Goal: Transaction & Acquisition: Book appointment/travel/reservation

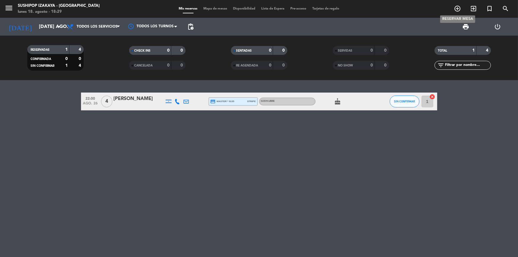
click at [457, 9] on icon "add_circle_outline" at bounding box center [457, 8] width 7 height 7
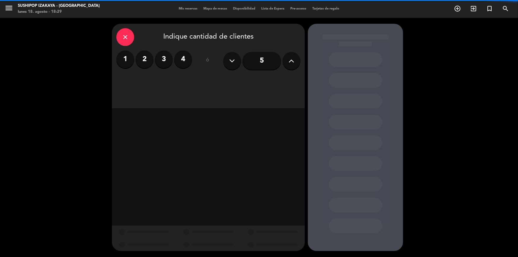
click at [143, 56] on label "2" at bounding box center [145, 59] width 18 height 18
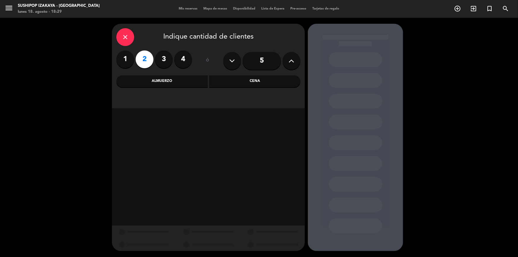
click at [227, 79] on div "Cena" at bounding box center [254, 81] width 91 height 12
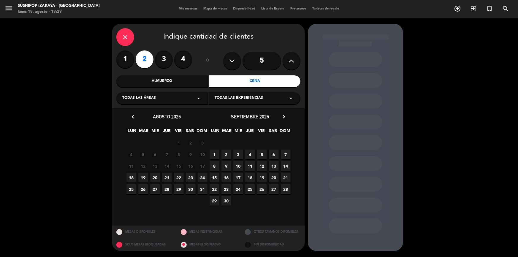
click at [144, 176] on span "19" at bounding box center [143, 178] width 10 height 10
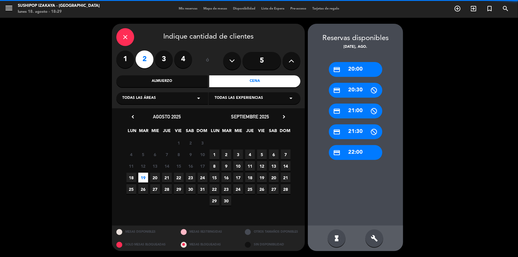
click at [294, 99] on icon "arrow_drop_down" at bounding box center [290, 98] width 7 height 7
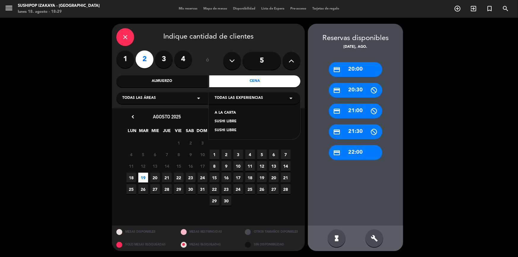
click at [223, 124] on div "SUSHI LIBRE" at bounding box center [255, 122] width 80 height 6
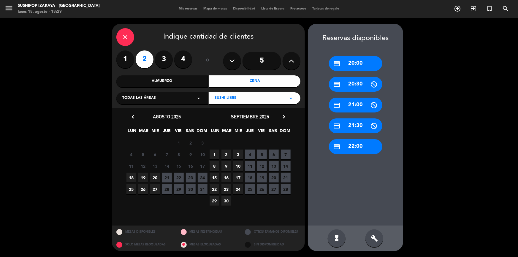
click at [357, 68] on div "credit_card 20:00" at bounding box center [355, 63] width 53 height 15
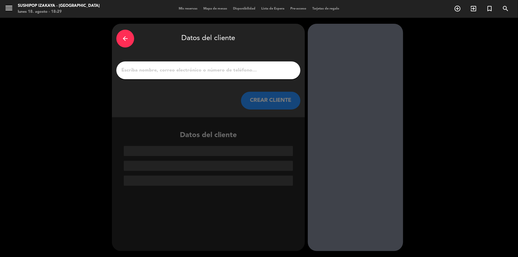
click at [157, 72] on input "1" at bounding box center [208, 70] width 175 height 8
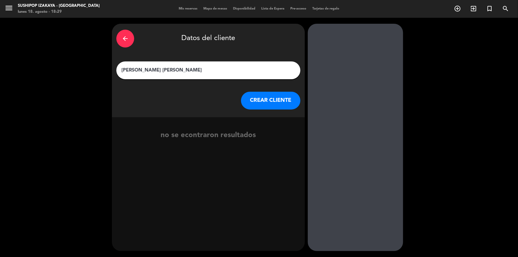
type input "[PERSON_NAME] [PERSON_NAME]"
click at [250, 97] on button "CREAR CLIENTE" at bounding box center [270, 101] width 59 height 18
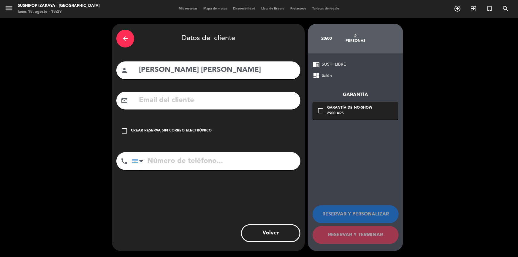
click at [202, 105] on input "text" at bounding box center [217, 100] width 158 height 12
paste input "santamariatamara79@gmail.com"
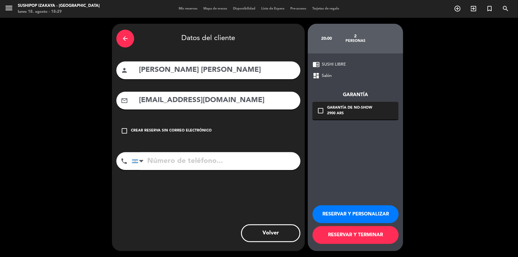
type input "santamariatamara79@gmail.com"
click at [201, 160] on input "tel" at bounding box center [216, 161] width 169 height 18
type input "2216129736"
click at [393, 237] on button "RESERVAR Y TERMINAR" at bounding box center [356, 235] width 86 height 18
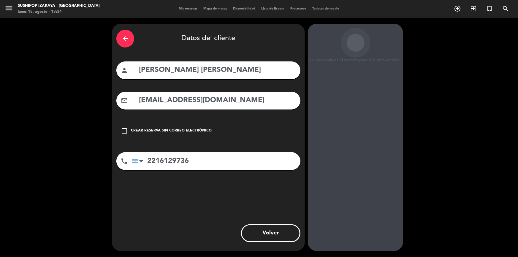
click at [267, 233] on button "Volver" at bounding box center [270, 233] width 59 height 18
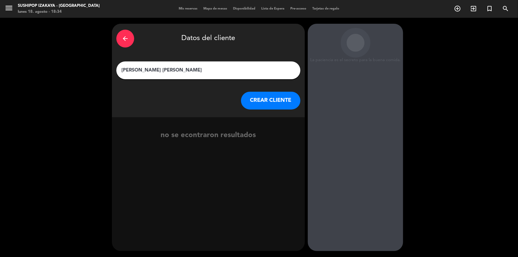
click at [265, 96] on button "CREAR CLIENTE" at bounding box center [270, 101] width 59 height 18
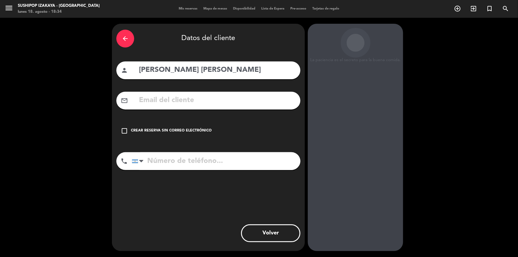
click at [181, 11] on div "Mis reservas Mapa de mesas Disponibilidad Lista de Espera Pre-acceso Tarjetas d…" at bounding box center [259, 8] width 166 height 5
click at [129, 38] on div "arrow_back" at bounding box center [125, 39] width 18 height 18
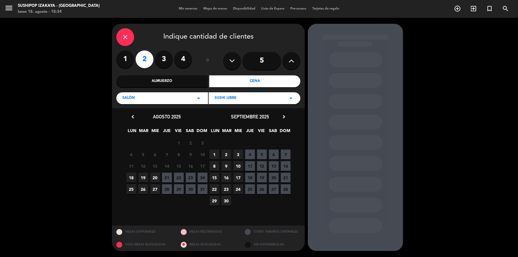
click at [129, 38] on div "close" at bounding box center [125, 37] width 18 height 18
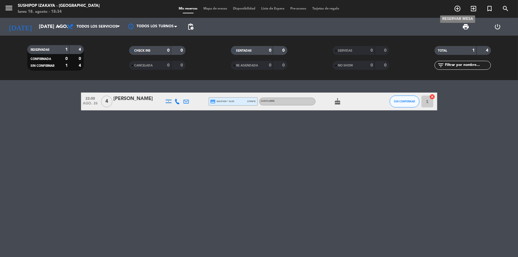
click at [459, 10] on icon "add_circle_outline" at bounding box center [457, 8] width 7 height 7
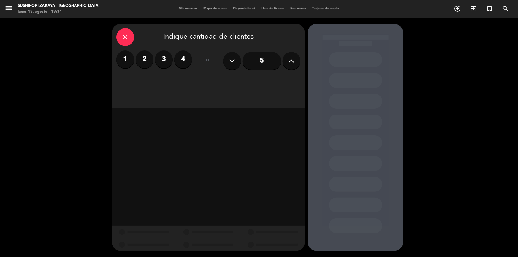
click at [142, 61] on label "2" at bounding box center [145, 59] width 18 height 18
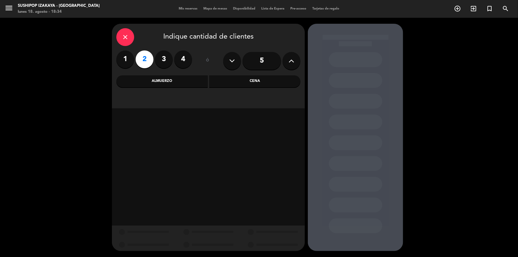
click at [247, 81] on div "Cena" at bounding box center [254, 81] width 91 height 12
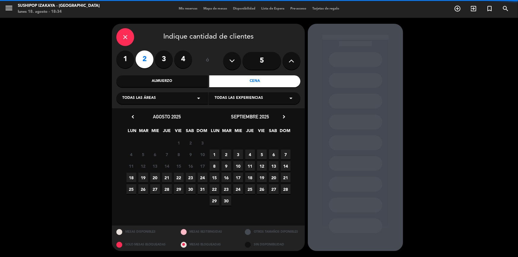
click at [245, 98] on span "Todas las experiencias" at bounding box center [239, 98] width 48 height 6
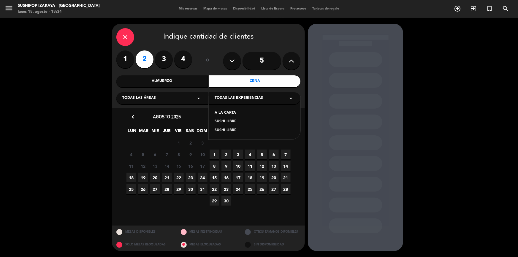
click at [236, 124] on div "SUSHI LIBRE" at bounding box center [255, 122] width 80 height 6
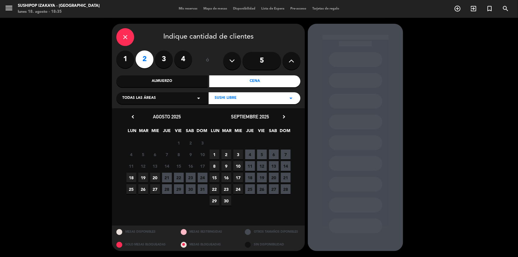
click at [143, 178] on span "19" at bounding box center [143, 178] width 10 height 10
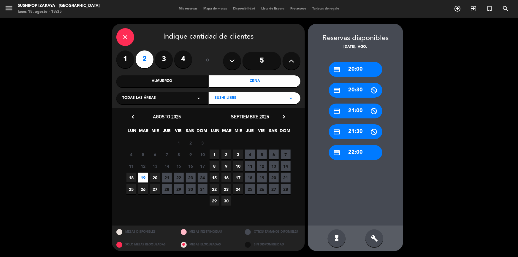
click at [356, 69] on div "credit_card 20:00" at bounding box center [355, 69] width 53 height 15
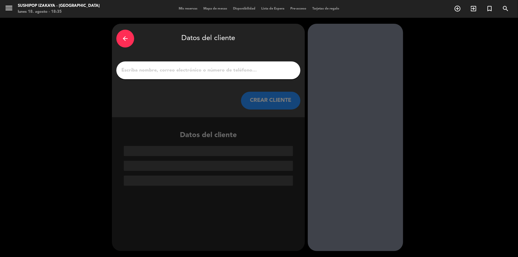
drag, startPoint x: 194, startPoint y: 76, endPoint x: 163, endPoint y: 66, distance: 32.9
paste input "Tamara Santa Maria"
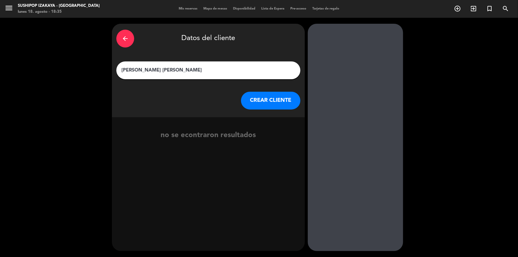
type input "Tamara Santa Maria"
click at [268, 101] on button "CREAR CLIENTE" at bounding box center [270, 101] width 59 height 18
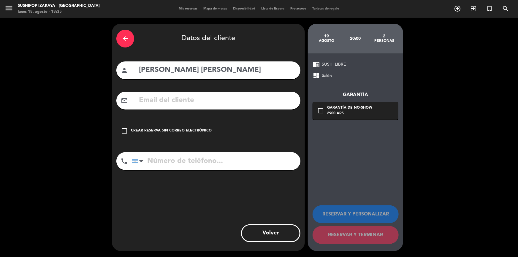
drag, startPoint x: 183, startPoint y: 107, endPoint x: 184, endPoint y: 101, distance: 6.3
paste input "santamariatamara79@gmail.com"
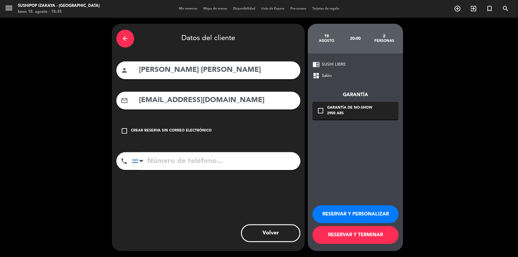
type input "santamariatamara79@gmail.com"
paste input "+54 9 221 612-9736"
type input "+54 9 221 612-9736"
click at [347, 116] on div "2900 ARS" at bounding box center [349, 114] width 45 height 6
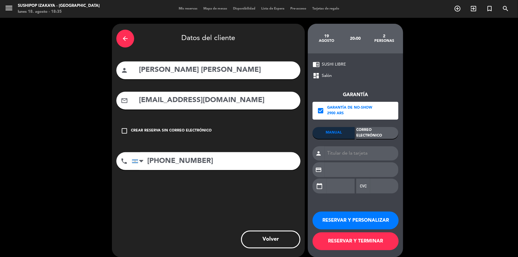
click at [371, 137] on div "Correo Electrónico" at bounding box center [377, 133] width 42 height 12
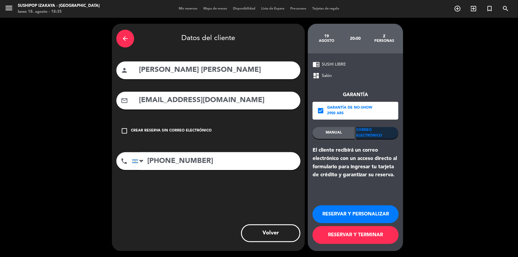
click at [359, 238] on button "RESERVAR Y TERMINAR" at bounding box center [356, 235] width 86 height 18
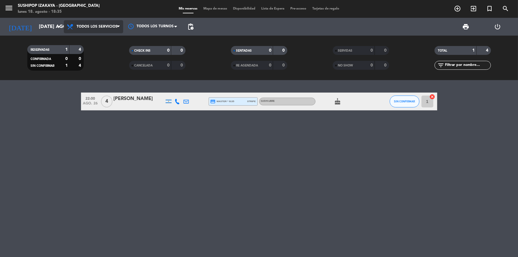
click at [89, 28] on span "Todos los servicios" at bounding box center [97, 27] width 41 height 4
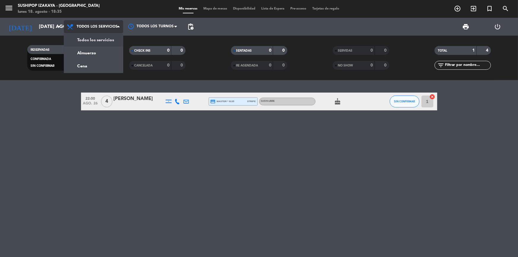
click at [89, 28] on span "Todos los servicios" at bounding box center [97, 27] width 41 height 4
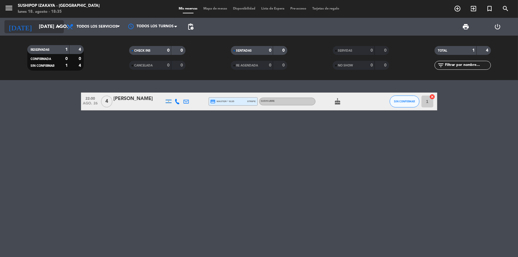
click at [41, 22] on input "mar. 26 ago." at bounding box center [67, 27] width 63 height 12
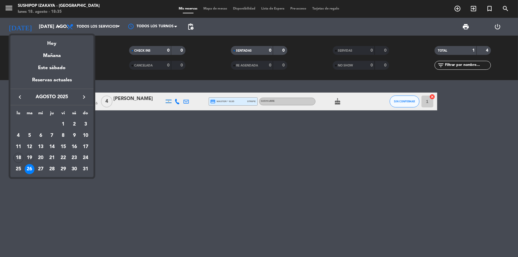
click at [28, 158] on div "19" at bounding box center [30, 158] width 10 height 10
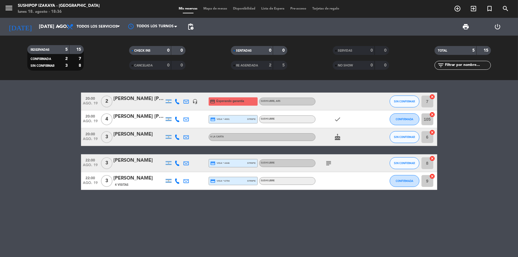
click at [326, 162] on icon "subject" at bounding box center [328, 163] width 7 height 7
click at [327, 162] on icon "subject" at bounding box center [328, 163] width 7 height 7
click at [54, 30] on input "mar. 19 ago." at bounding box center [67, 27] width 63 height 12
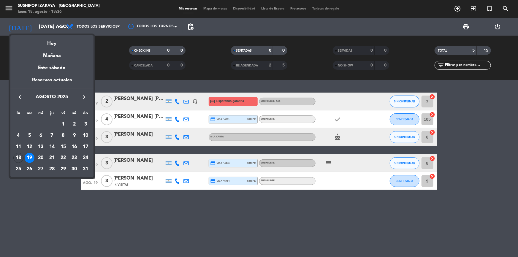
drag, startPoint x: 18, startPoint y: 160, endPoint x: 14, endPoint y: 160, distance: 3.9
click at [18, 160] on div "18" at bounding box center [18, 158] width 10 height 10
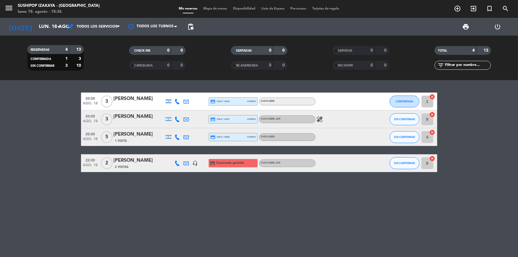
click at [321, 119] on icon "healing" at bounding box center [319, 119] width 7 height 7
click at [308, 236] on div "20:00 ago. 18 3 Antonella De luca credit_card visa * 0043 stripe SUSHI LIBRE CO…" at bounding box center [259, 168] width 518 height 177
click at [49, 30] on input "lun. 18 ago." at bounding box center [67, 27] width 63 height 12
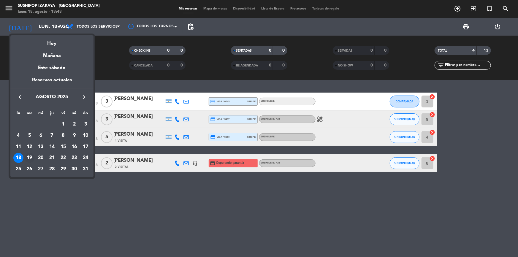
click at [28, 155] on div "19" at bounding box center [30, 158] width 10 height 10
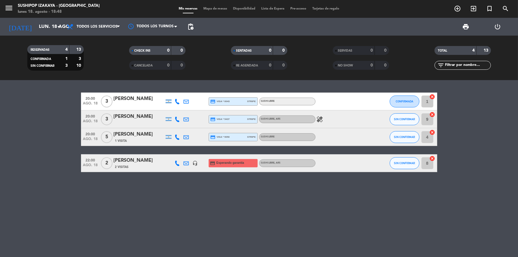
type input "mar. 19 ago."
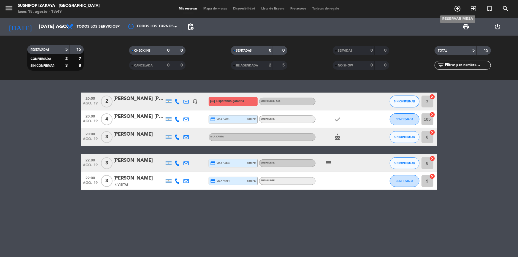
click at [456, 9] on icon "add_circle_outline" at bounding box center [457, 8] width 7 height 7
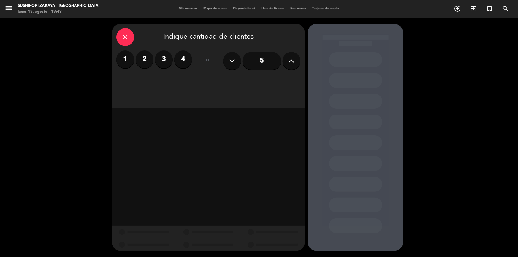
click at [145, 63] on label "2" at bounding box center [145, 59] width 18 height 18
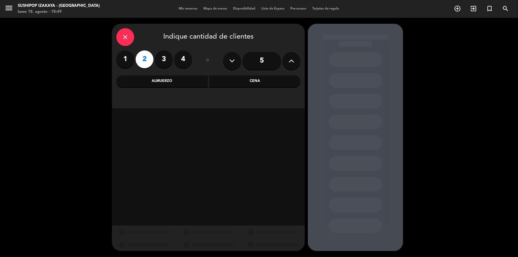
click at [247, 84] on div "Cena" at bounding box center [254, 81] width 91 height 12
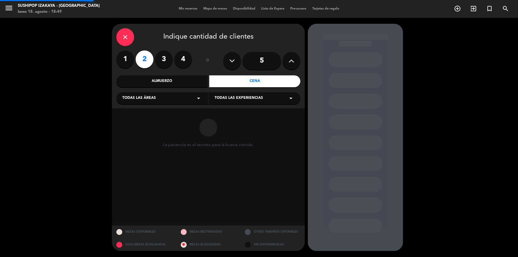
click at [241, 101] on span "Todas las experiencias" at bounding box center [239, 98] width 48 height 6
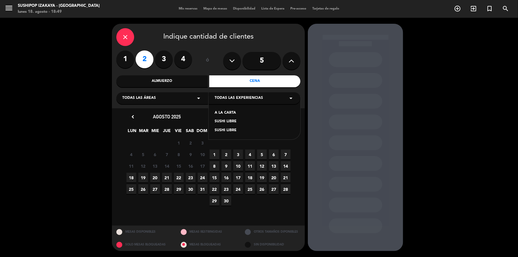
click at [226, 123] on div "SUSHI LIBRE" at bounding box center [255, 122] width 80 height 6
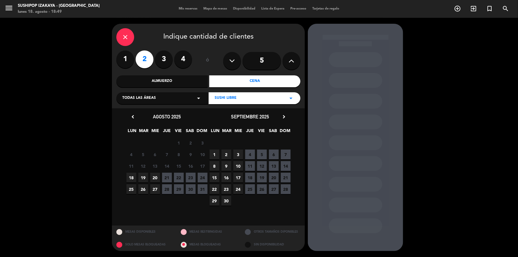
click at [144, 178] on span "19" at bounding box center [143, 178] width 10 height 10
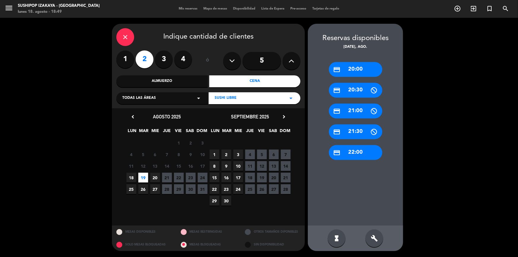
click at [369, 74] on div "credit_card 20:00" at bounding box center [355, 69] width 53 height 15
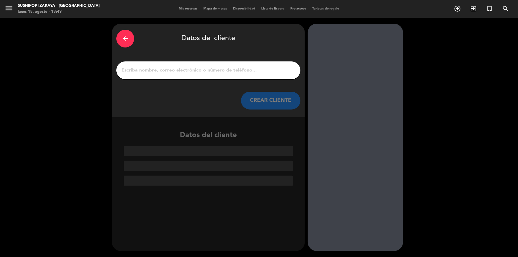
click at [223, 74] on div at bounding box center [208, 70] width 184 height 18
click at [223, 74] on input "1" at bounding box center [208, 70] width 175 height 8
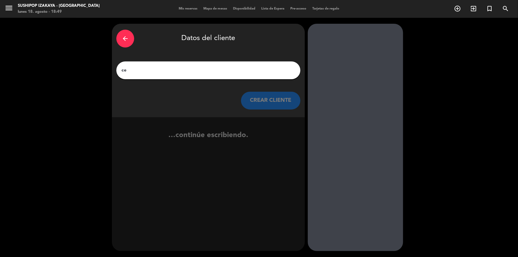
type input "c"
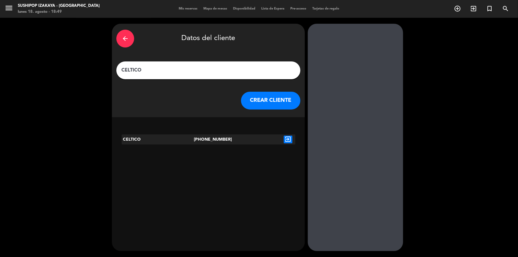
type input "CELTICO"
click at [286, 141] on icon "exit_to_app" at bounding box center [288, 140] width 9 height 8
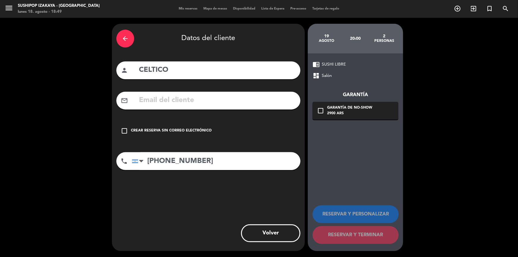
click at [168, 133] on div "Crear reserva sin correo electrónico" at bounding box center [171, 131] width 81 height 6
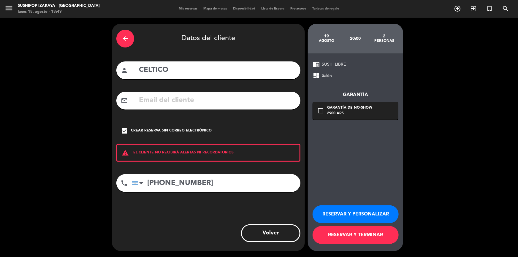
click at [333, 115] on div "2900 ARS" at bounding box center [349, 114] width 45 height 6
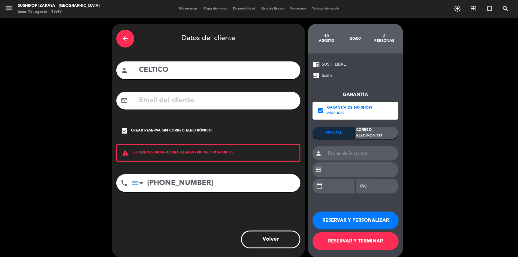
drag, startPoint x: 342, startPoint y: 114, endPoint x: 335, endPoint y: 148, distance: 34.7
click at [342, 114] on div "2900 ARS" at bounding box center [349, 114] width 45 height 6
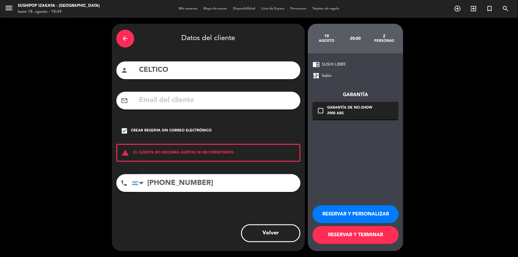
click at [338, 234] on button "RESERVAR Y TERMINAR" at bounding box center [356, 235] width 86 height 18
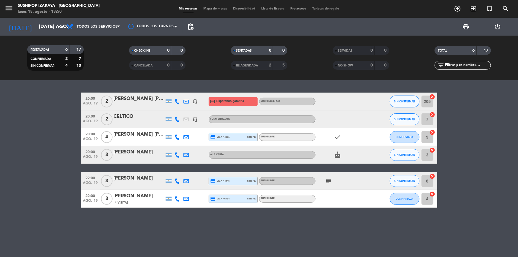
click at [326, 181] on icon "subject" at bounding box center [328, 180] width 7 height 7
click at [48, 26] on input "mar. 19 ago." at bounding box center [67, 27] width 63 height 12
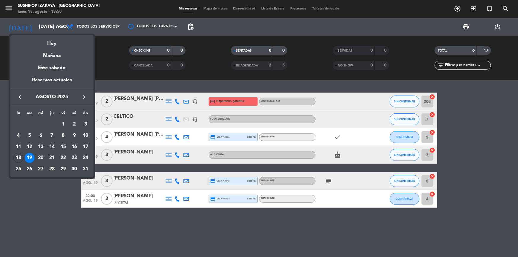
drag, startPoint x: 17, startPoint y: 158, endPoint x: 20, endPoint y: 158, distance: 3.0
click at [19, 158] on div "18" at bounding box center [18, 158] width 10 height 10
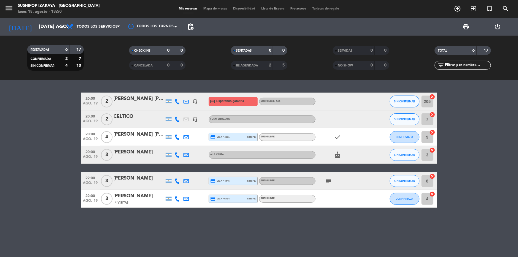
type input "lun. 18 ago."
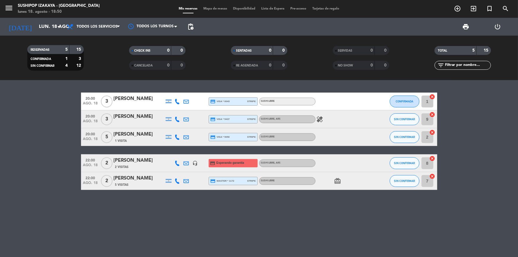
click at [317, 118] on icon "healing" at bounding box center [319, 119] width 7 height 7
click at [319, 116] on icon "healing" at bounding box center [319, 119] width 7 height 7
click at [518, 243] on div "20:00 [DATE] 3 [PERSON_NAME] credit_card visa * 0043 stripe SUSHI LIBRE CONFIRM…" at bounding box center [259, 168] width 518 height 177
